Goal: Task Accomplishment & Management: Use online tool/utility

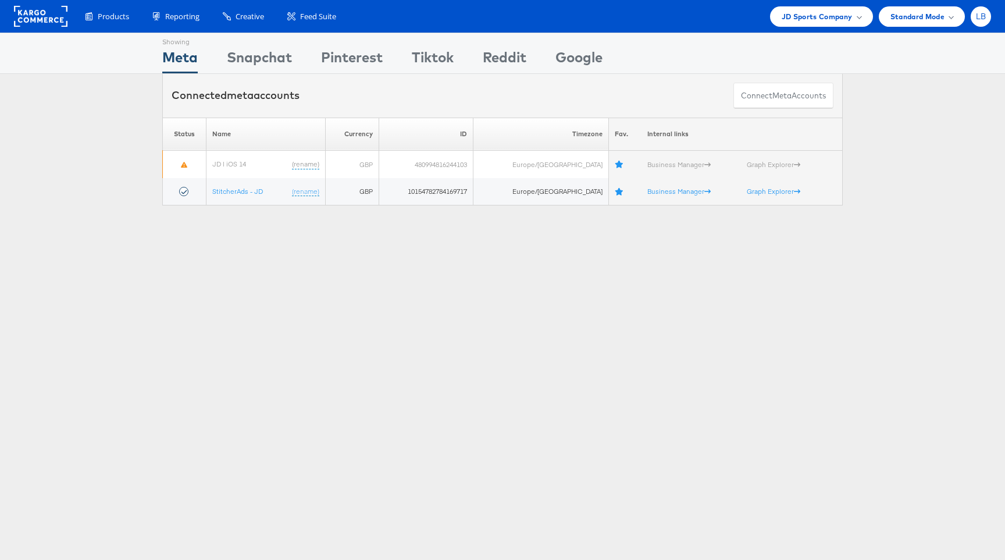
click at [982, 15] on span "LB" at bounding box center [981, 17] width 10 height 8
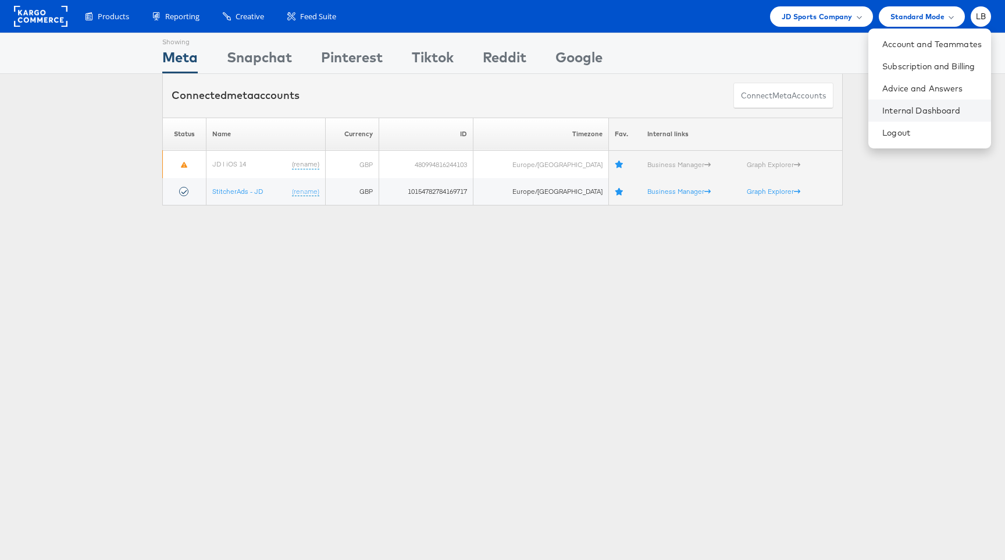
click at [924, 102] on li "Internal Dashboard" at bounding box center [930, 110] width 123 height 22
click at [936, 111] on link "Internal Dashboard" at bounding box center [931, 111] width 99 height 12
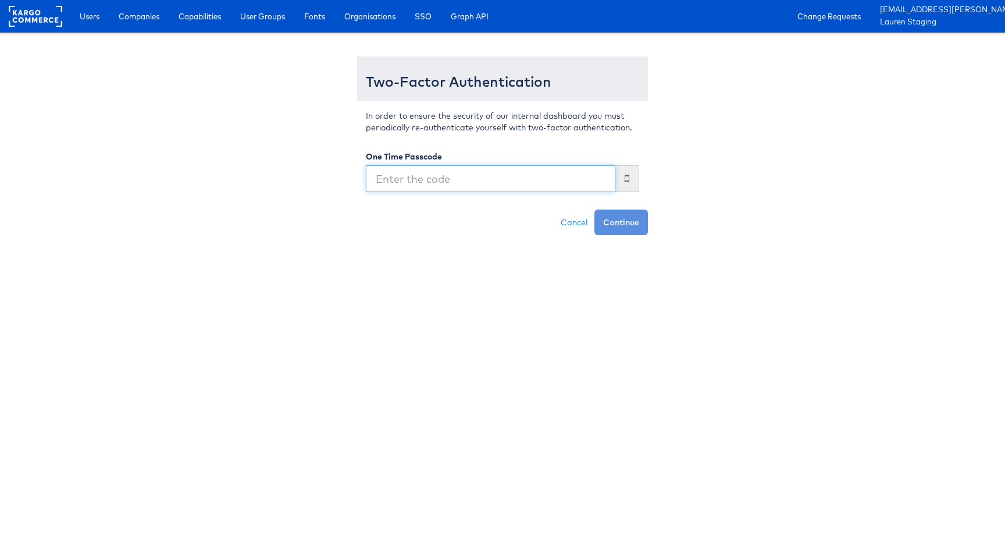
click at [491, 180] on input "text" at bounding box center [491, 178] width 250 height 27
type input "643994"
click at [595, 209] on button "Continue" at bounding box center [622, 222] width 54 height 26
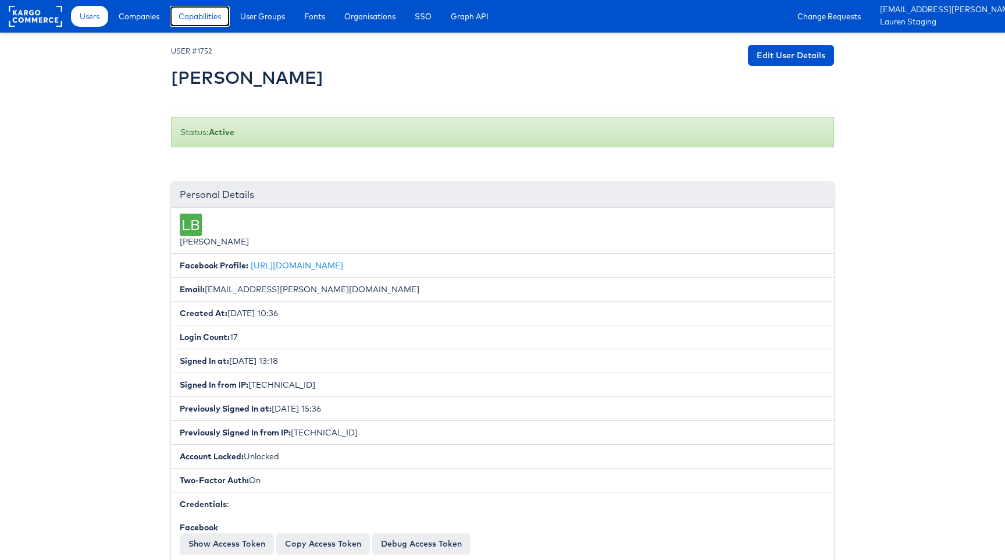
click at [212, 18] on span "Capabilities" at bounding box center [200, 16] width 42 height 12
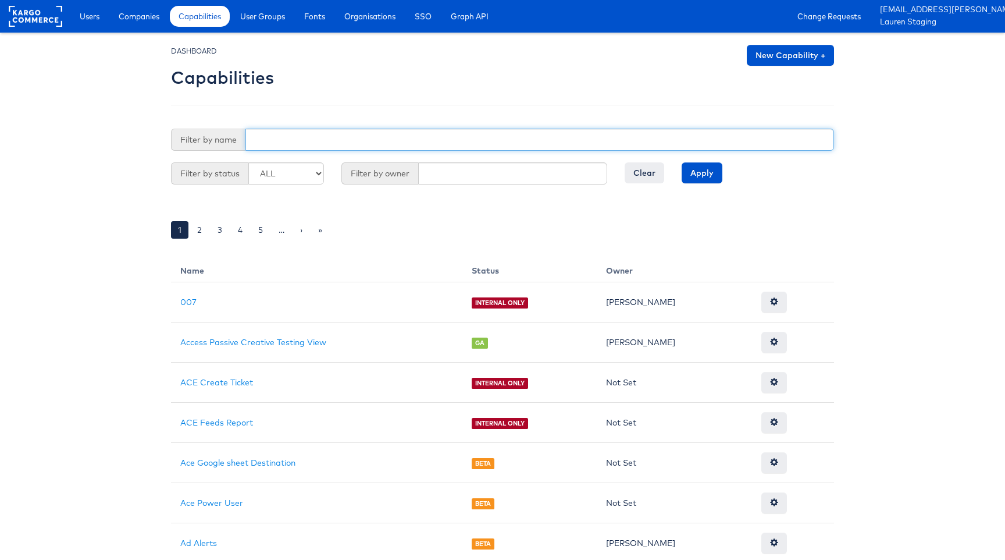
click at [267, 136] on input "text" at bounding box center [539, 140] width 589 height 22
type input "cross"
click at [682, 162] on input "Apply" at bounding box center [702, 172] width 41 height 21
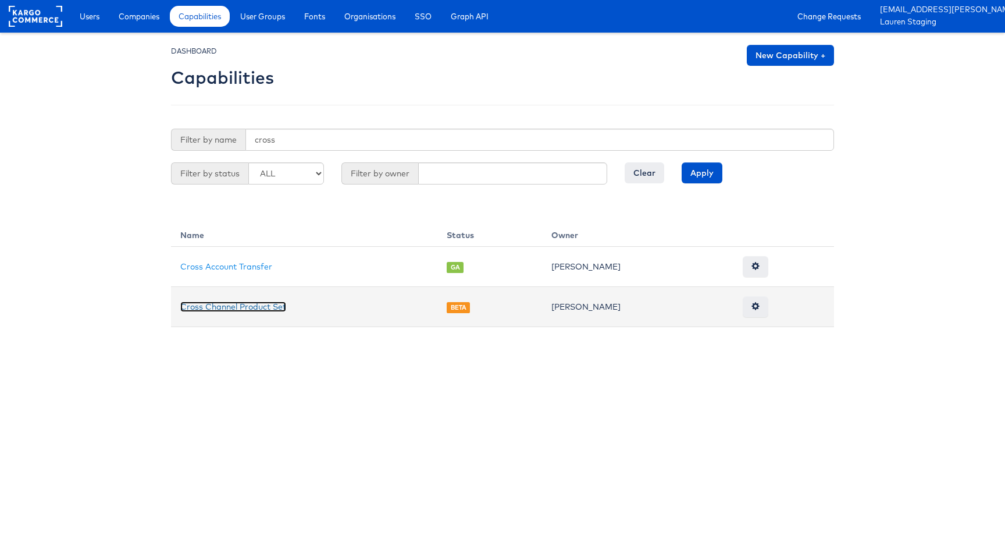
click at [233, 308] on link "Cross Channel Product Set" at bounding box center [233, 306] width 106 height 10
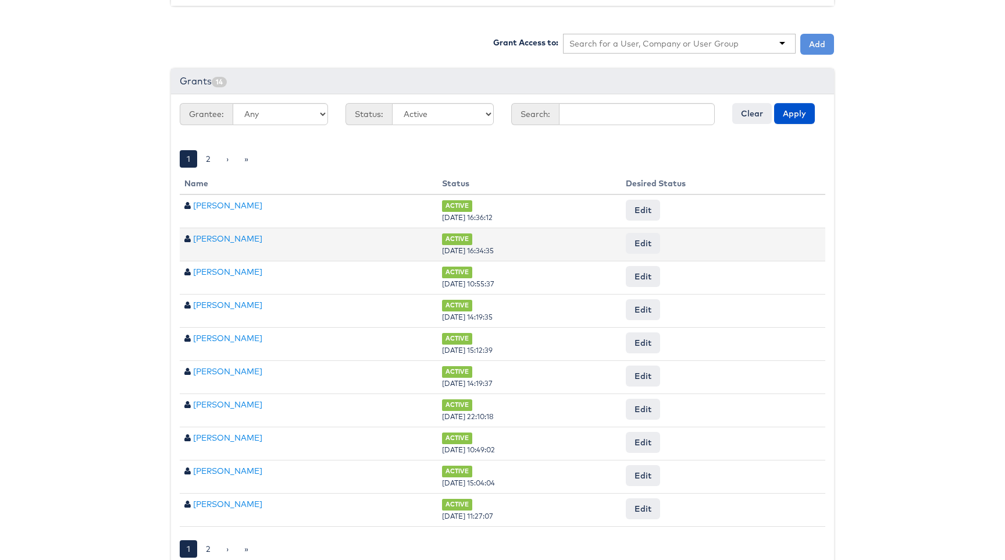
scroll to position [390, 0]
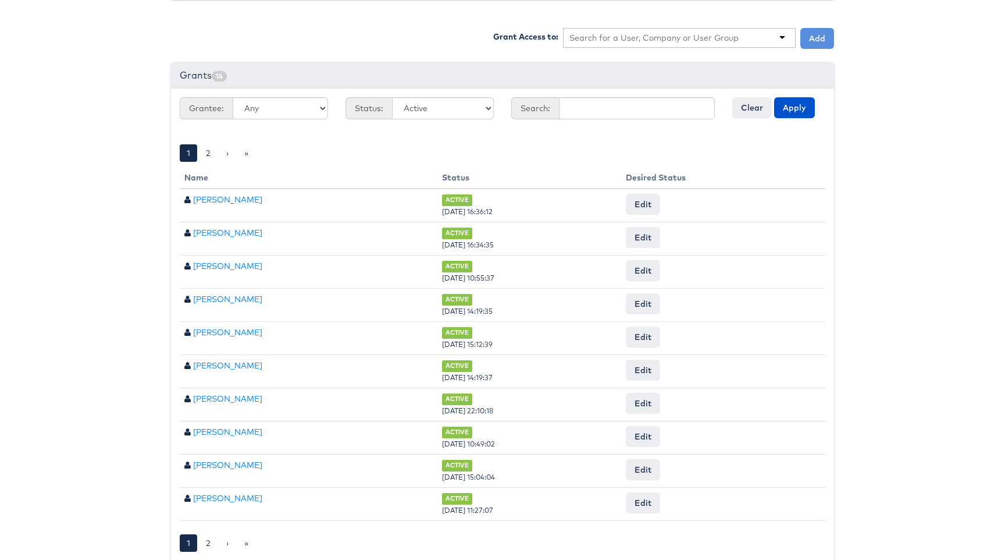
click at [618, 32] on input "text" at bounding box center [655, 38] width 170 height 12
type input "[PERSON_NAME]"
click at [825, 41] on button "Add" at bounding box center [817, 38] width 34 height 21
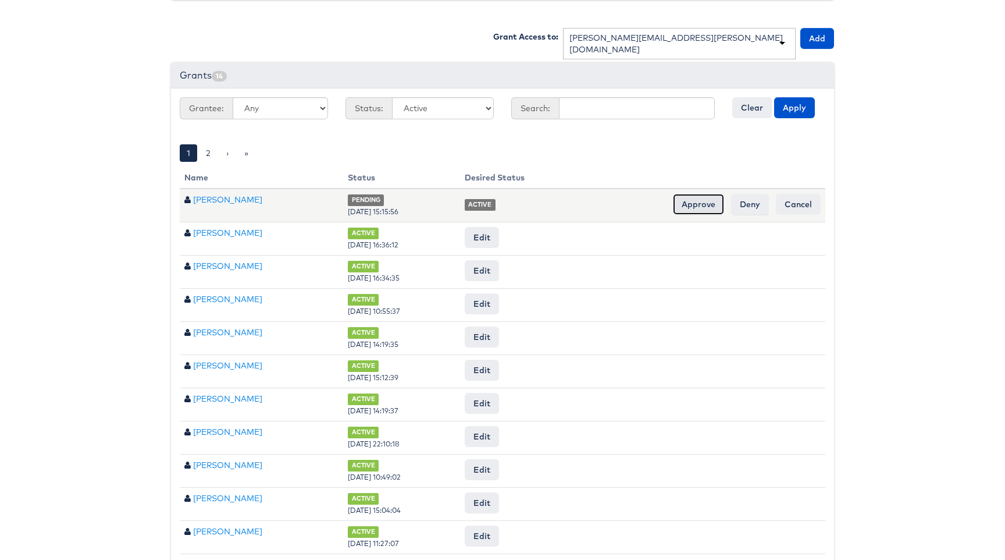
click at [704, 205] on input "Approve" at bounding box center [698, 204] width 51 height 21
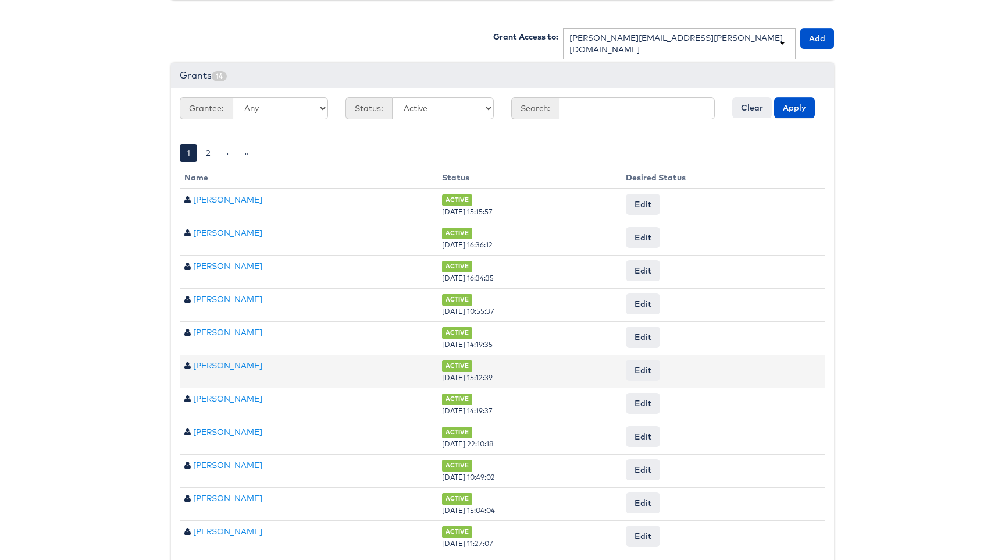
scroll to position [438, 0]
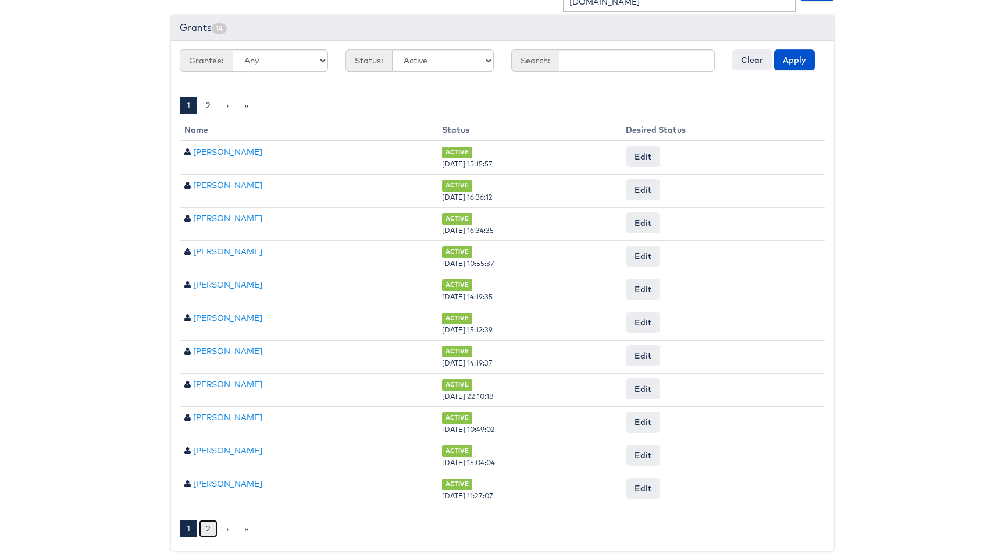
click at [207, 526] on link "2" at bounding box center [208, 527] width 19 height 17
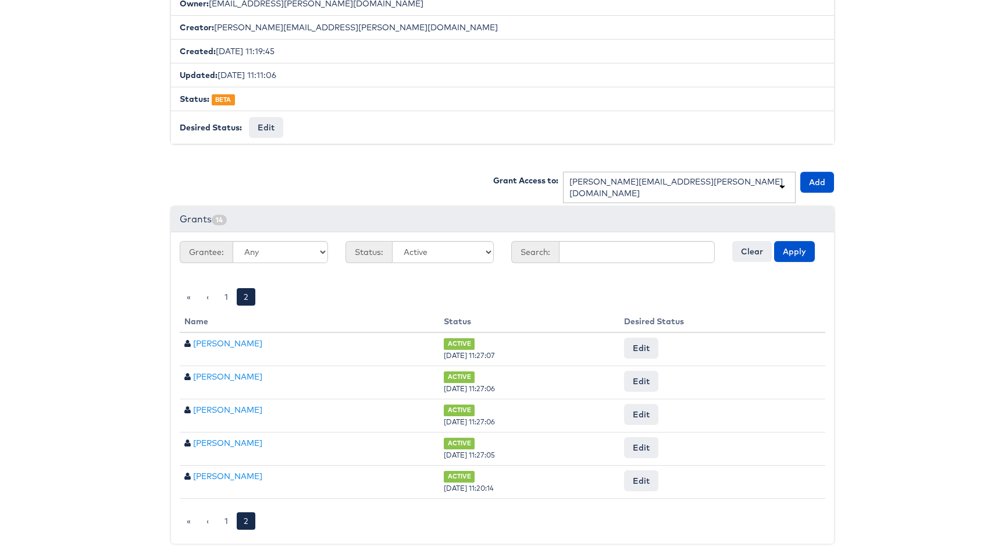
scroll to position [245, 0]
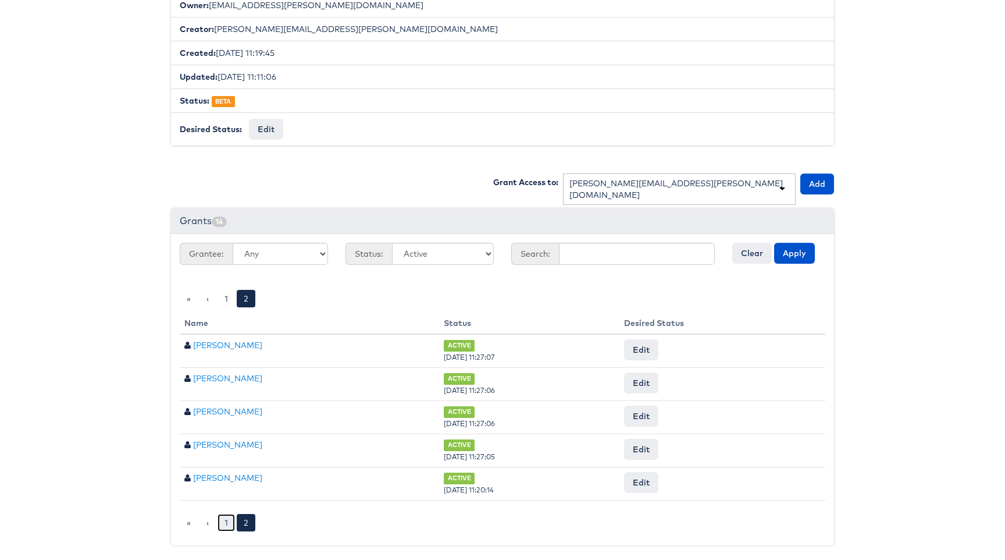
click at [225, 523] on link "1" at bounding box center [226, 522] width 17 height 17
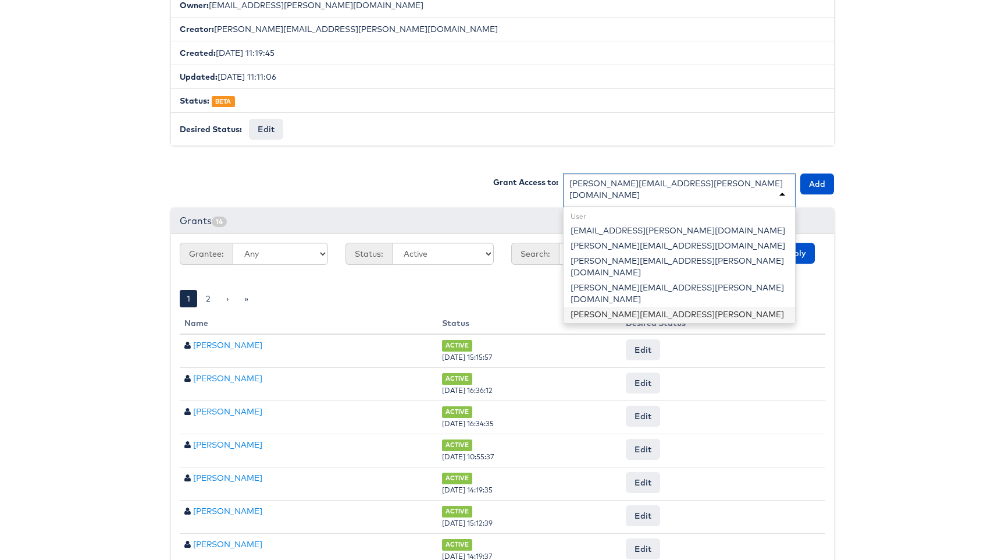
click at [768, 186] on div "[PERSON_NAME][EMAIL_ADDRESS][PERSON_NAME][DOMAIN_NAME]" at bounding box center [679, 194] width 233 height 43
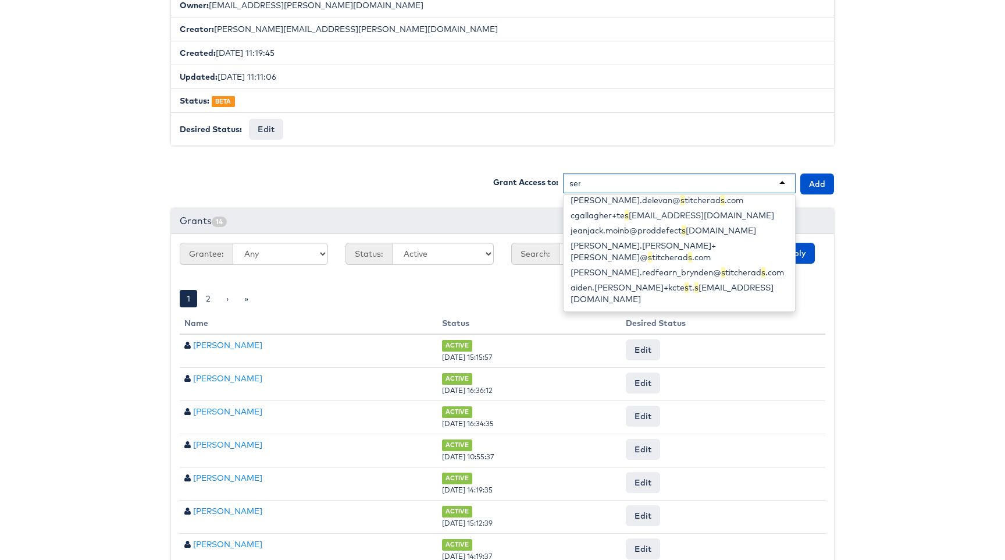
scroll to position [62, 0]
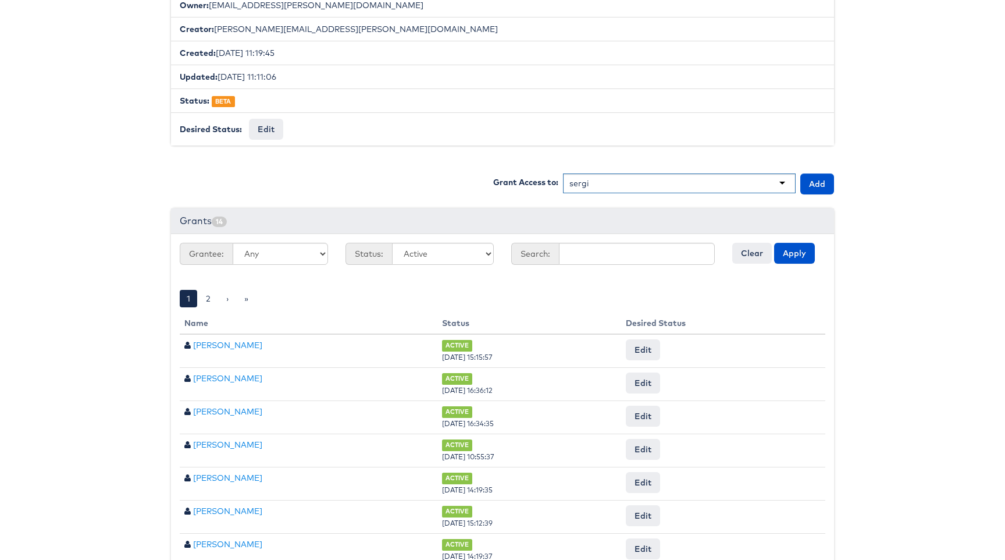
type input "[PERSON_NAME]"
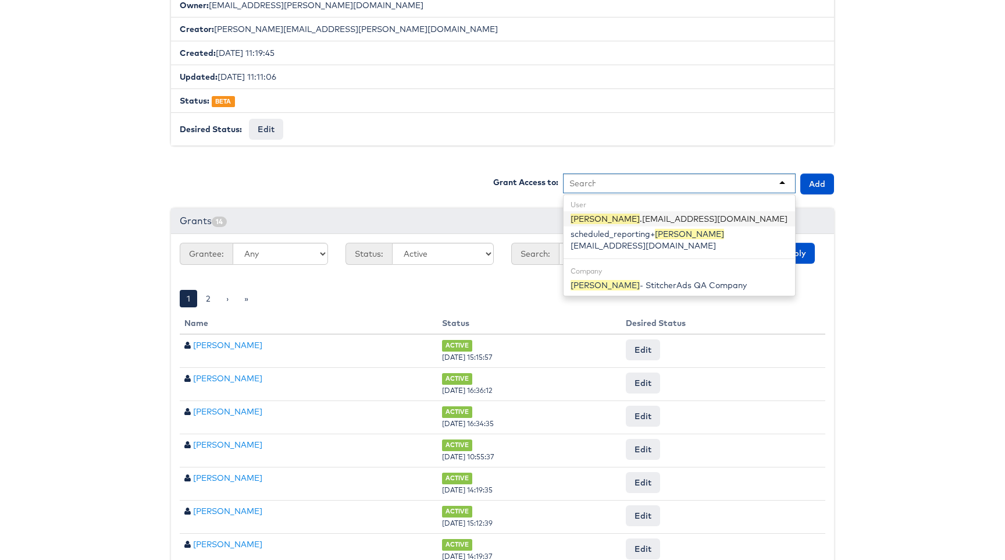
scroll to position [0, 0]
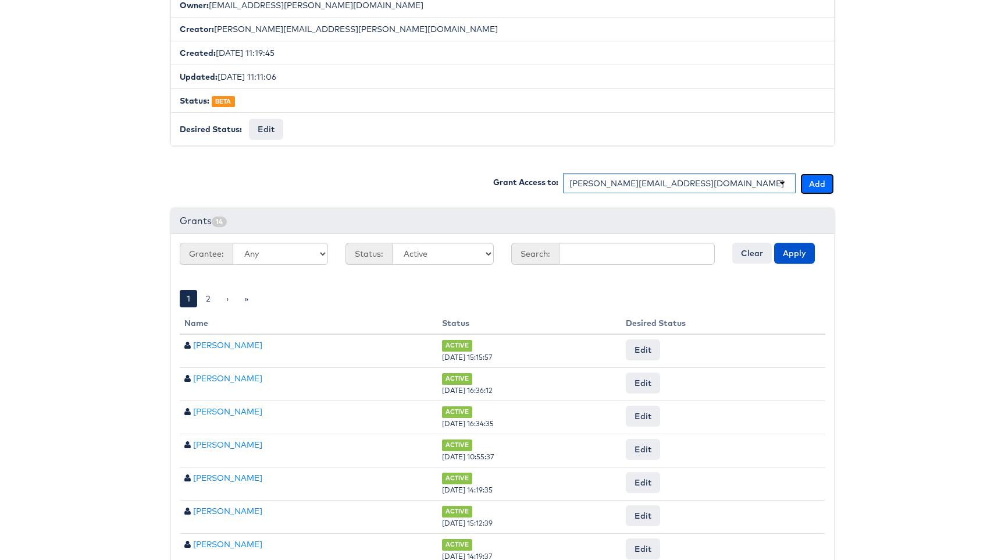
click at [812, 183] on button "Add" at bounding box center [817, 183] width 34 height 21
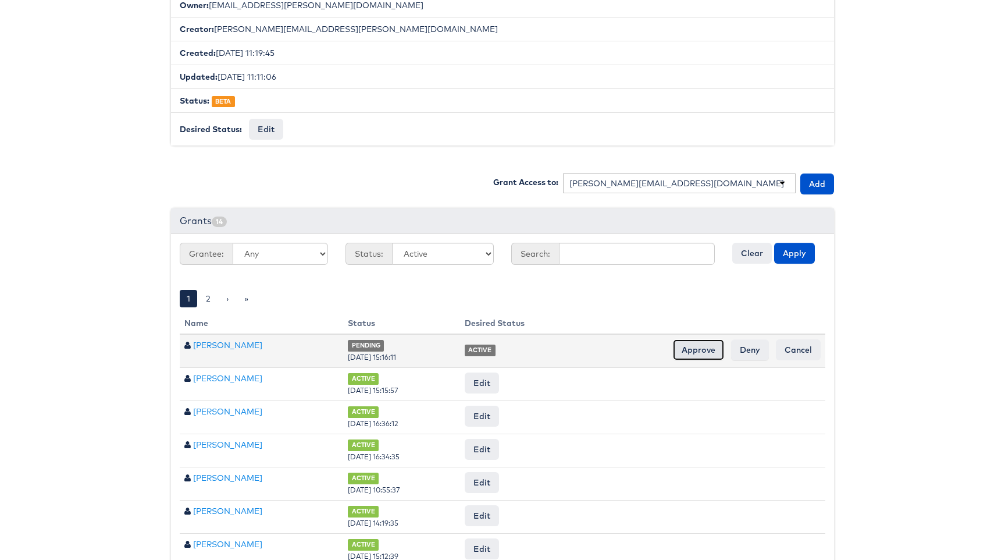
click at [701, 348] on input "Approve" at bounding box center [698, 349] width 51 height 21
